Goal: Find specific page/section

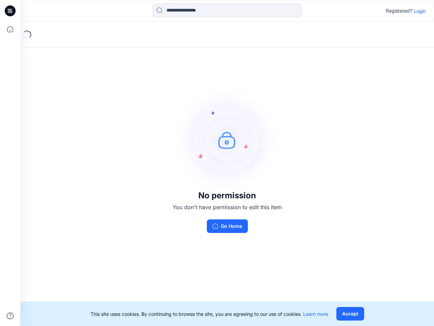
click at [217, 163] on img at bounding box center [227, 140] width 102 height 102
click at [11, 11] on icon at bounding box center [11, 11] width 3 height 0
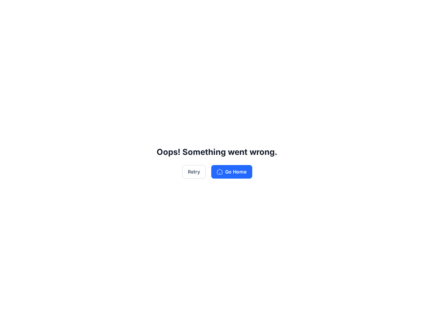
click at [10, 29] on div "Oops! Something went wrong. Retry Go Home" at bounding box center [217, 163] width 434 height 326
click at [10, 315] on div "Oops! Something went wrong. Retry Go Home" at bounding box center [217, 163] width 434 height 326
click at [227, 10] on div "Oops! Something went wrong. Retry Go Home" at bounding box center [217, 163] width 434 height 326
click at [420, 11] on div "Oops! Something went wrong. Retry Go Home" at bounding box center [217, 163] width 434 height 326
click at [350, 313] on div "Oops! Something went wrong. Retry Go Home" at bounding box center [217, 163] width 434 height 326
